Goal: Share content

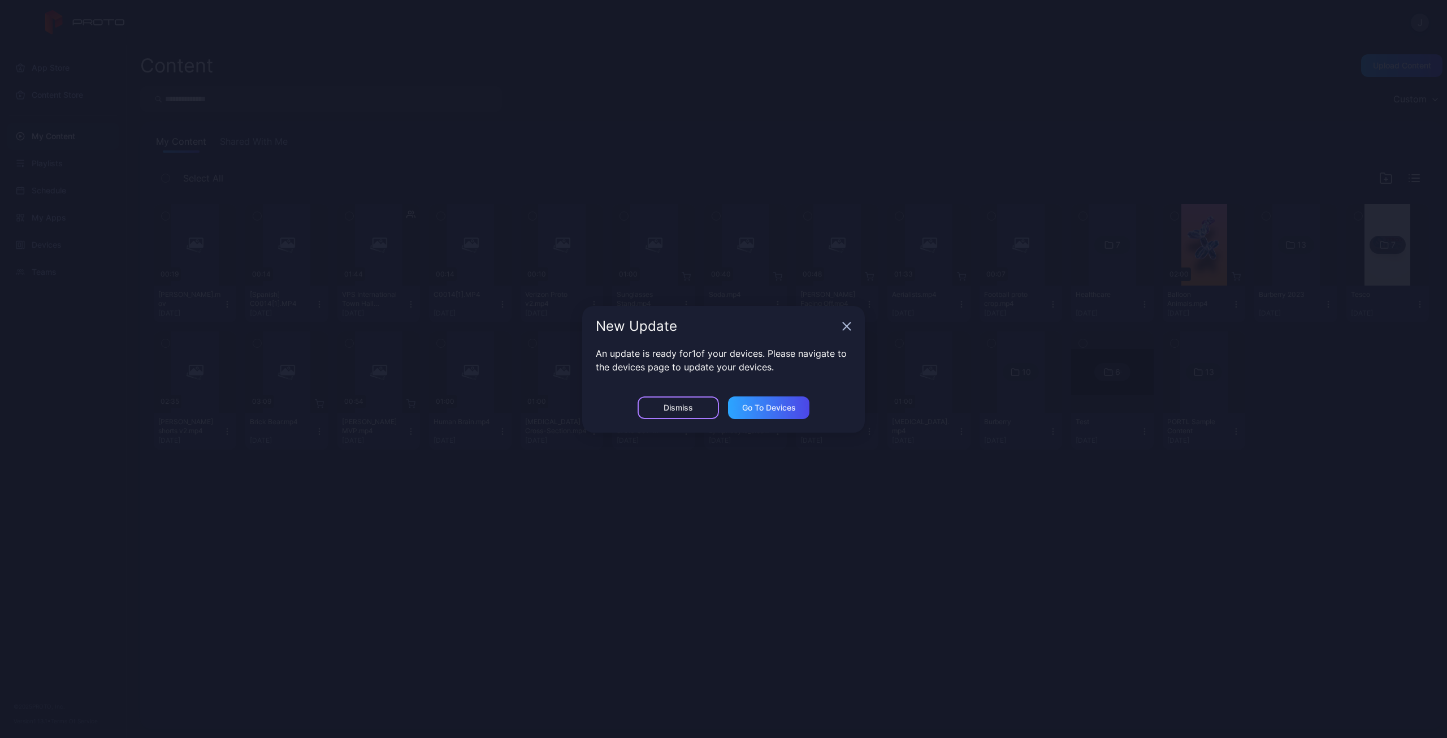
click at [674, 409] on div "Dismiss" at bounding box center [678, 407] width 29 height 9
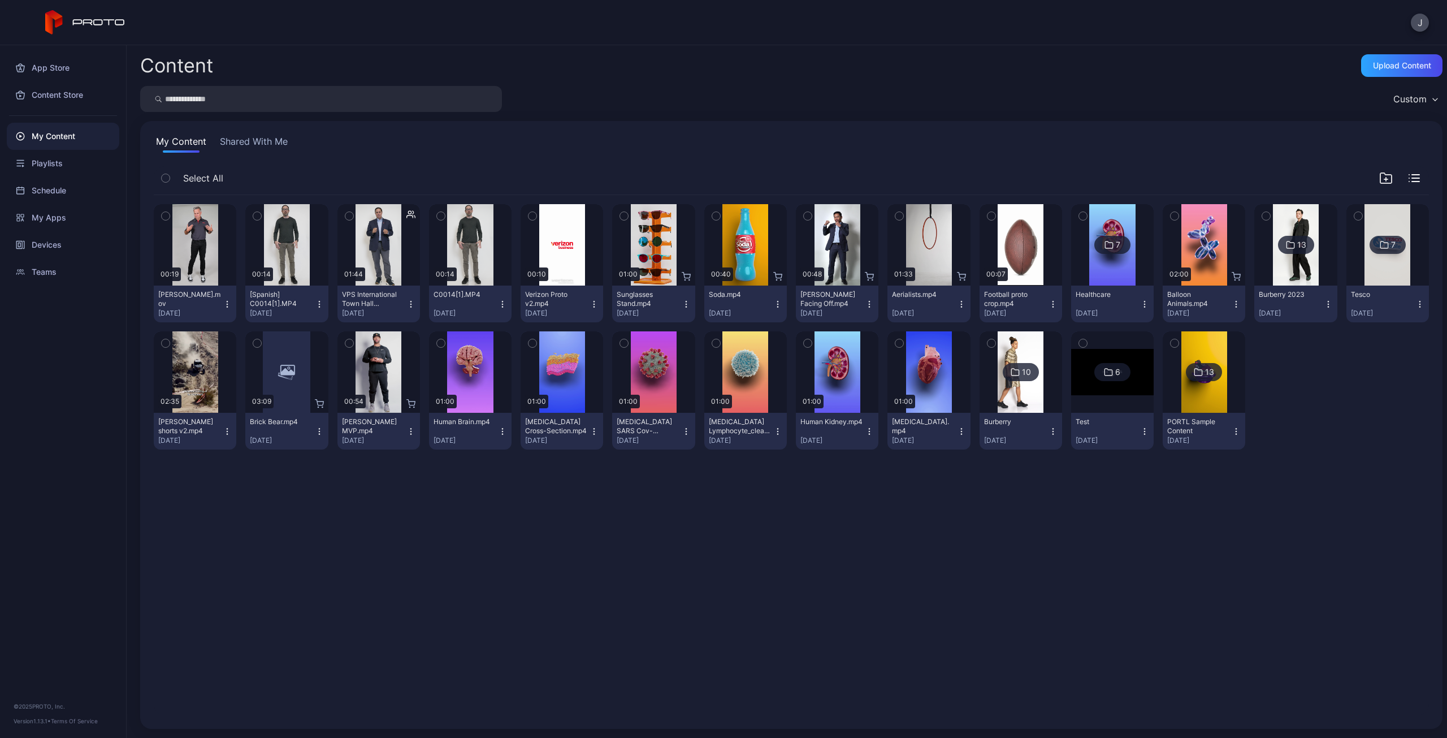
click at [348, 219] on icon "button" at bounding box center [349, 216] width 8 height 12
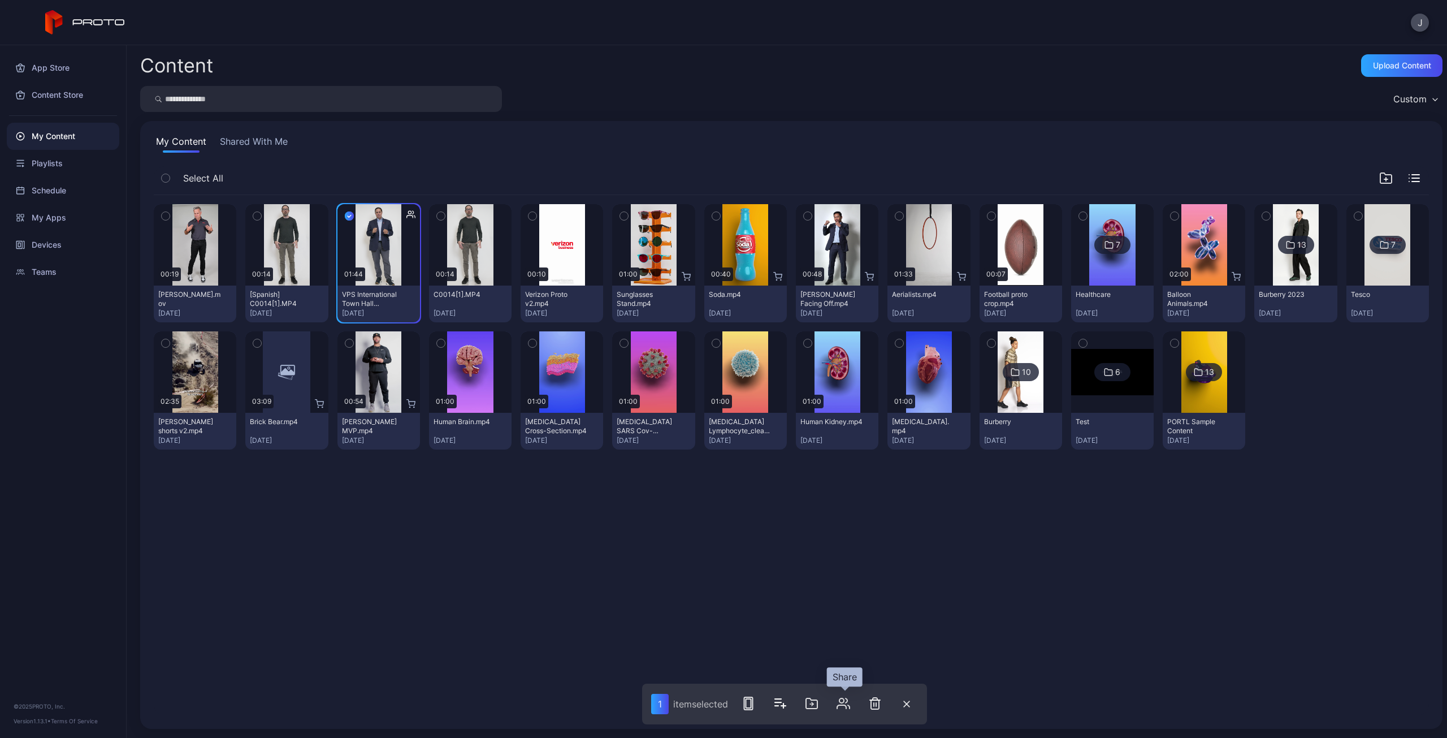
click at [847, 708] on icon "button" at bounding box center [843, 703] width 14 height 14
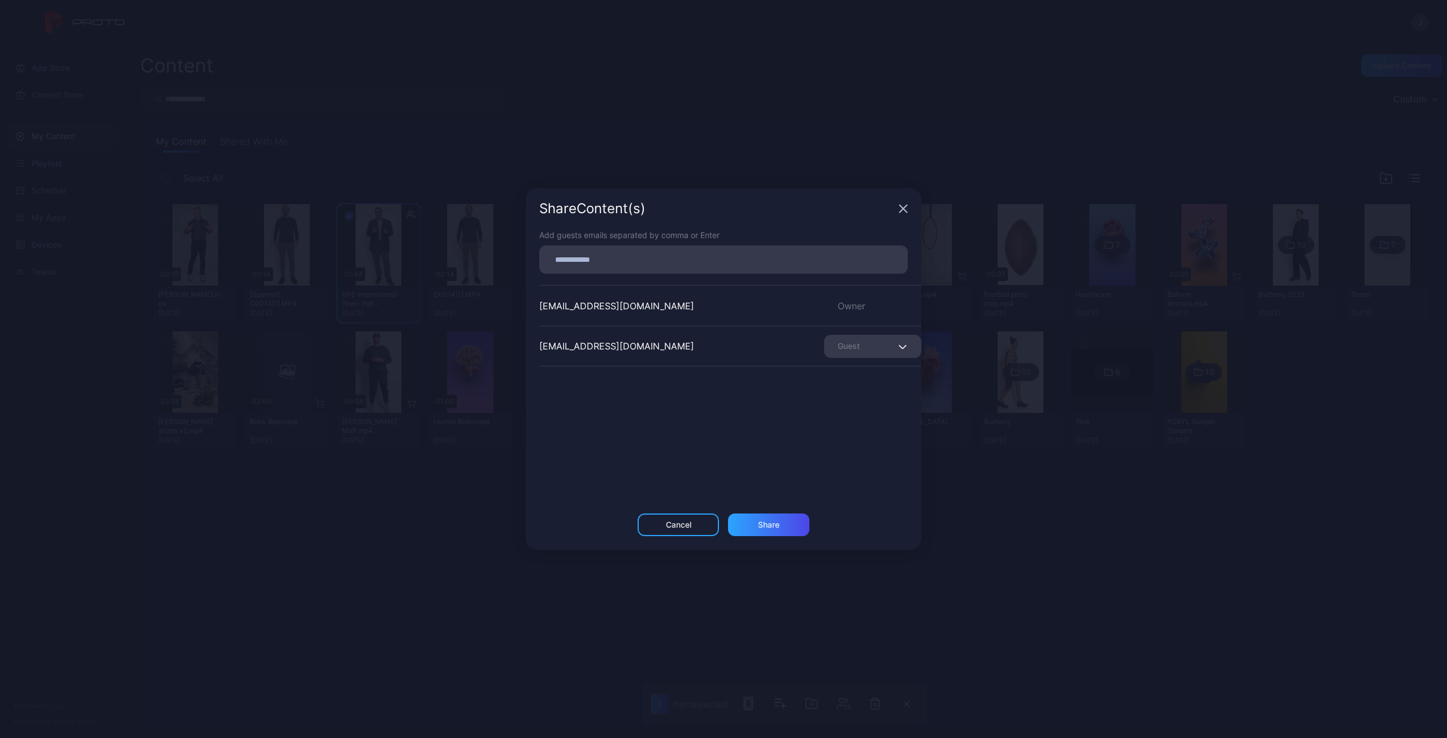
click at [661, 266] on input at bounding box center [723, 259] width 355 height 15
paste input
click at [768, 528] on div "Share" at bounding box center [768, 528] width 21 height 9
click at [869, 345] on div "Guest" at bounding box center [872, 346] width 97 height 23
click at [657, 440] on div "[EMAIL_ADDRESS][DOMAIN_NAME] Owner [PERSON_NAME][EMAIL_ADDRESS][DOMAIN_NAME] Gu…" at bounding box center [730, 370] width 382 height 170
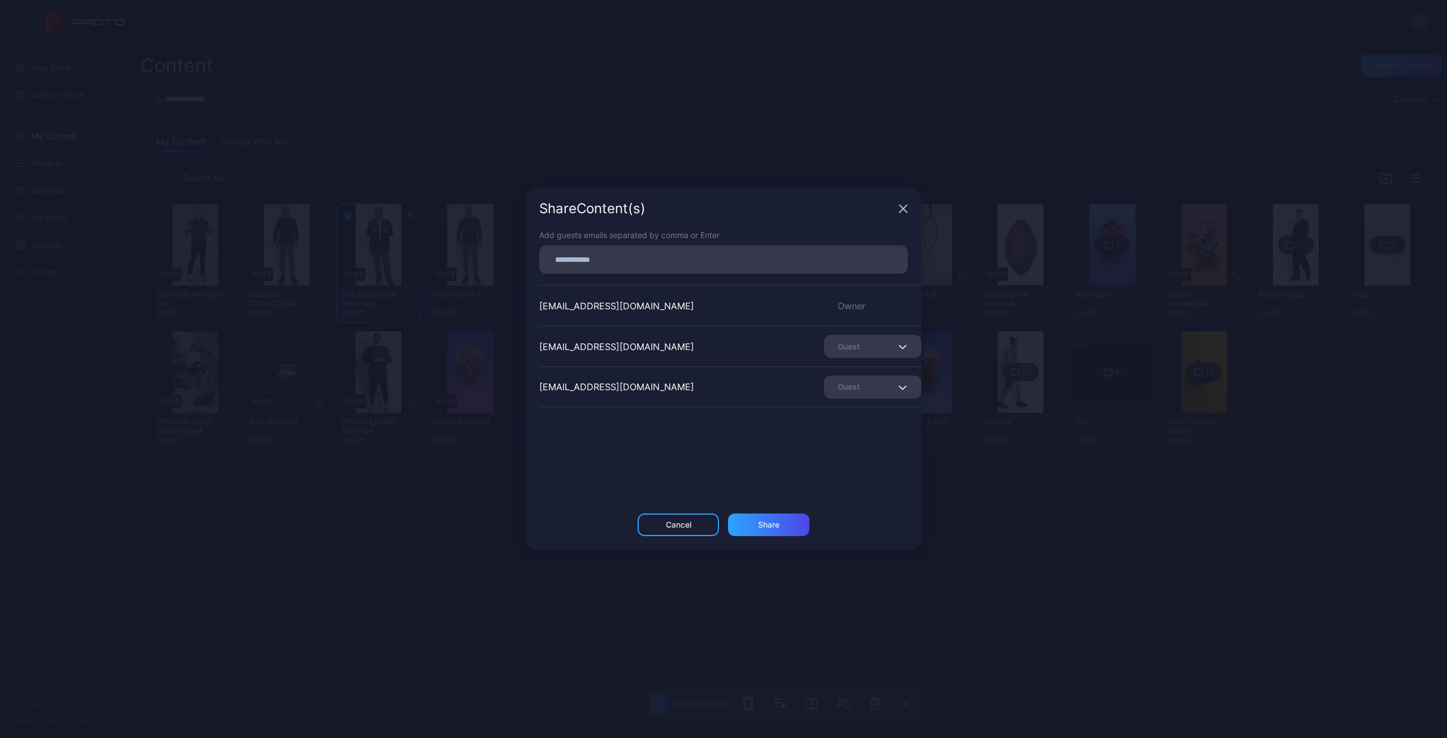
click at [905, 206] on icon "button" at bounding box center [903, 208] width 7 height 7
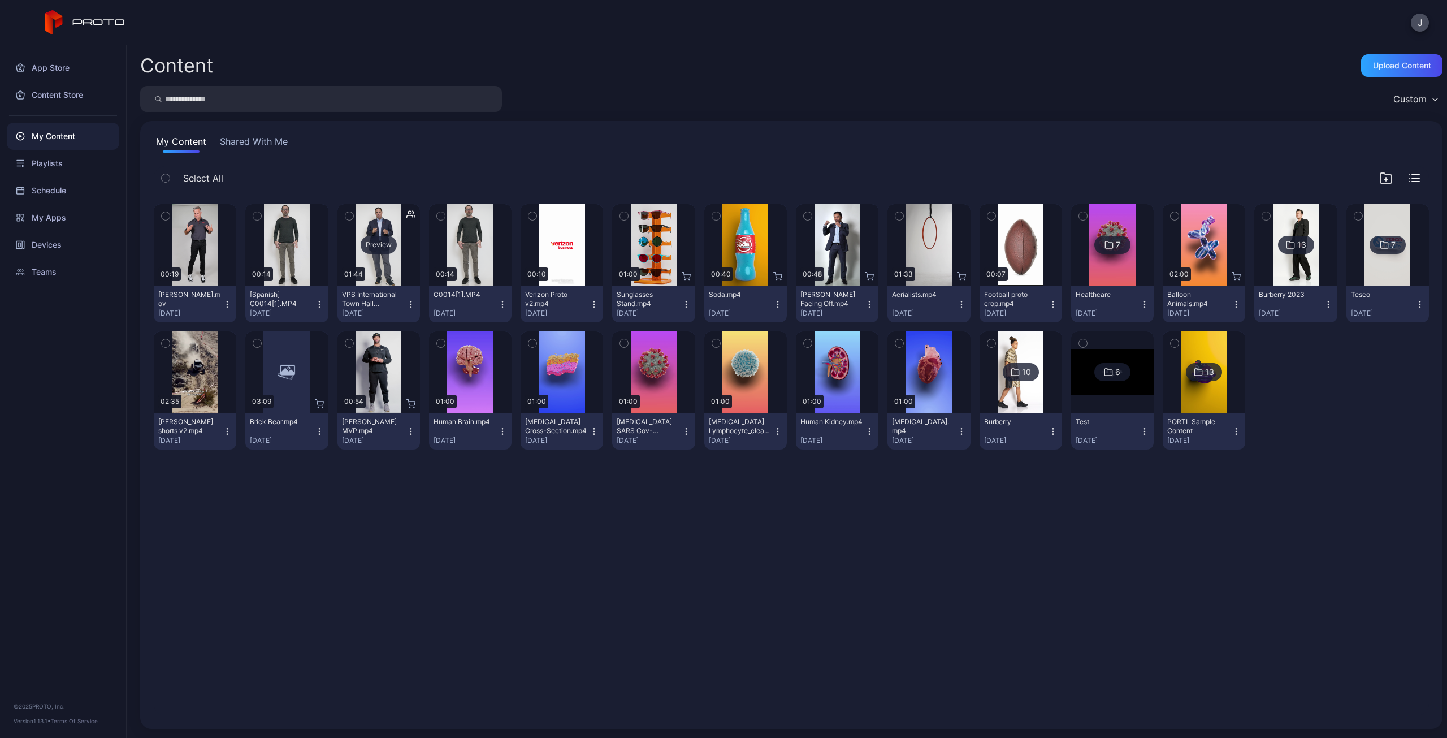
click at [376, 269] on div "Preview" at bounding box center [378, 244] width 83 height 81
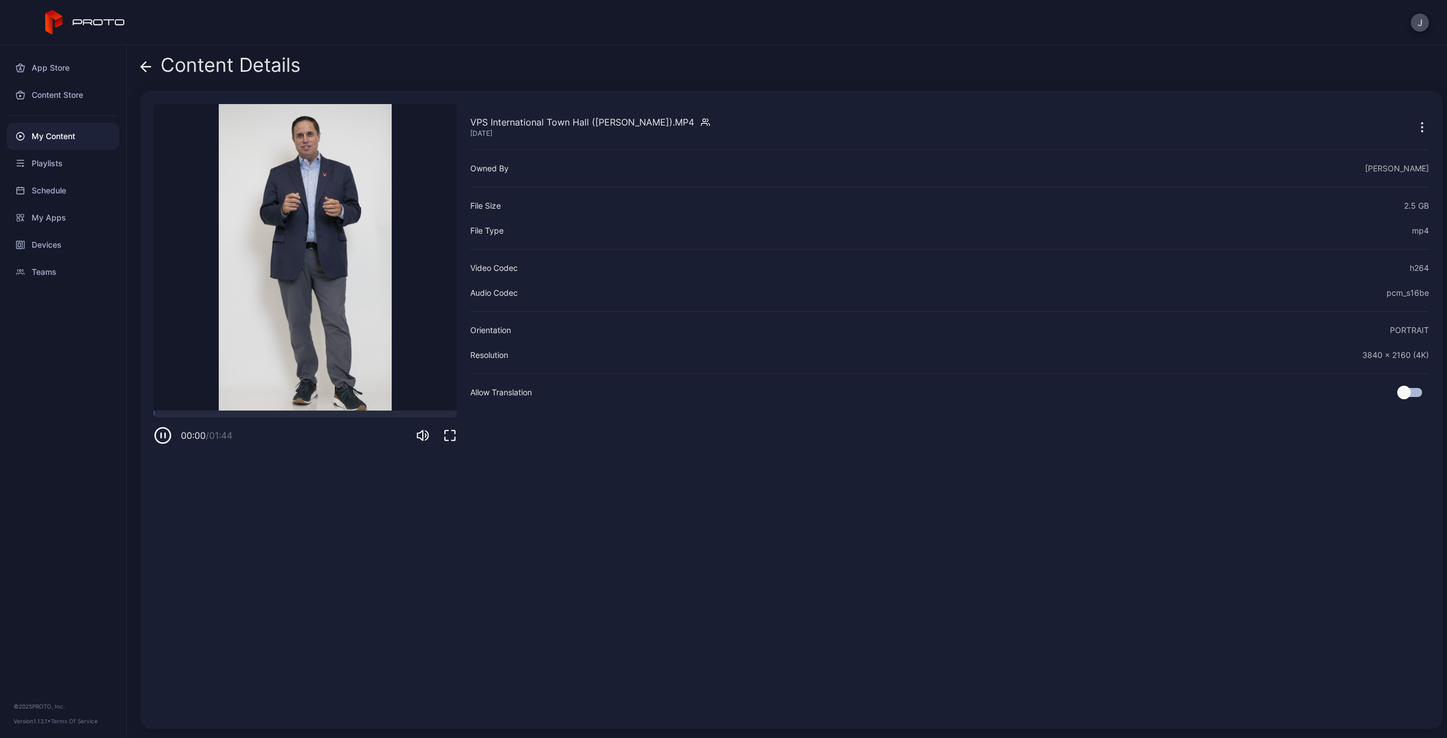
click at [477, 121] on div "VPS International Town Hall ([PERSON_NAME]).MP4" at bounding box center [582, 122] width 224 height 14
drag, startPoint x: 477, startPoint y: 121, endPoint x: 651, endPoint y: 118, distance: 173.5
click at [651, 118] on div "VPS International Town Hall ([PERSON_NAME]).MP4" at bounding box center [582, 122] width 224 height 14
copy div "VPS International Town Hall ([PERSON_NAME]).MP4"
